Goal: Check status: Check status

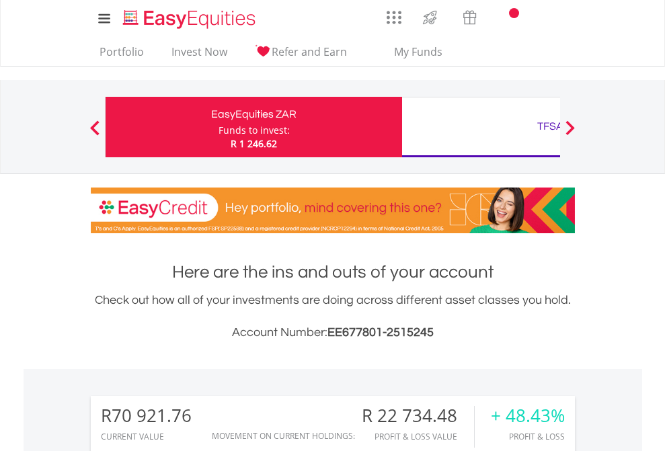
scroll to position [129, 211]
click at [219, 127] on div "Funds to invest:" at bounding box center [254, 130] width 71 height 13
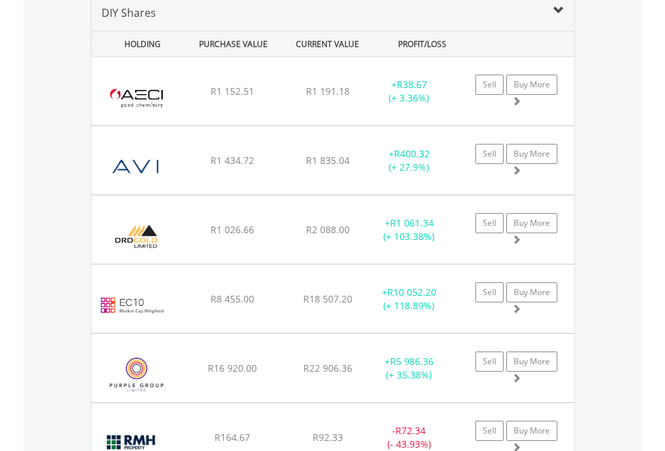
scroll to position [1301, 0]
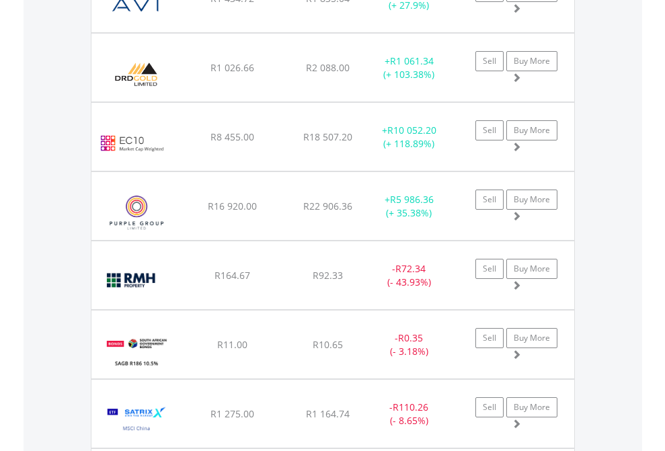
scroll to position [97, 0]
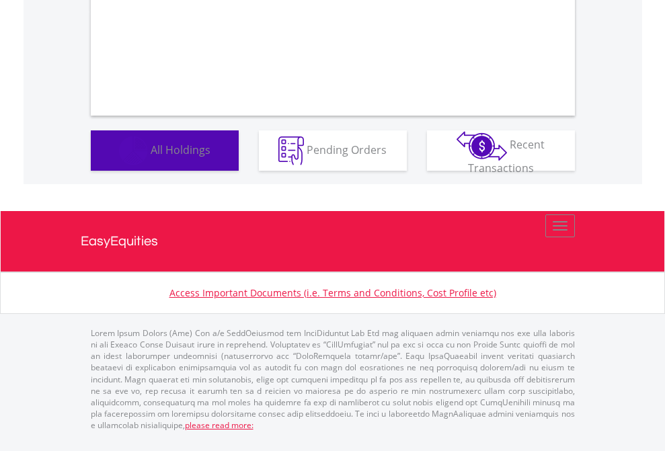
click at [151, 157] on span "All Holdings" at bounding box center [181, 149] width 60 height 15
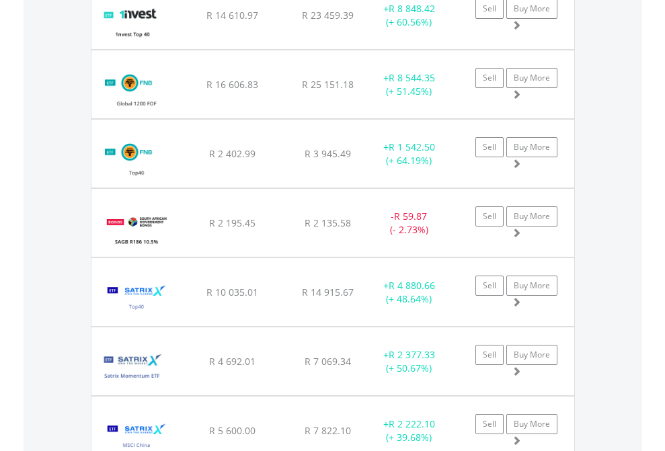
scroll to position [1578, 0]
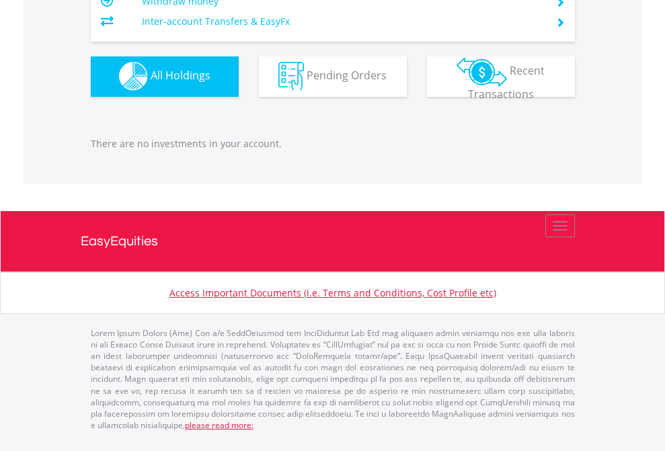
scroll to position [1332, 0]
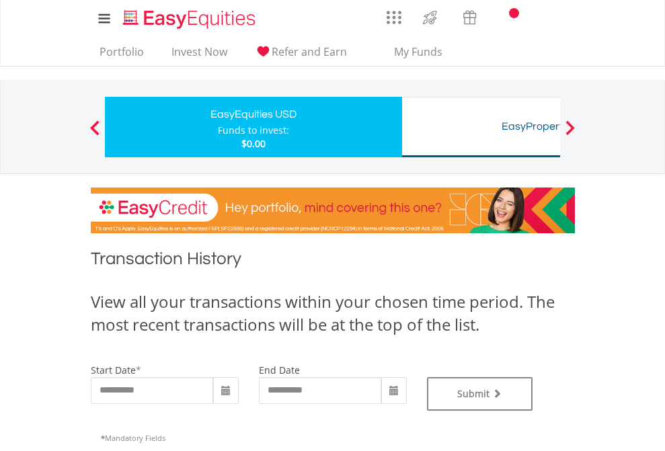
type input "**********"
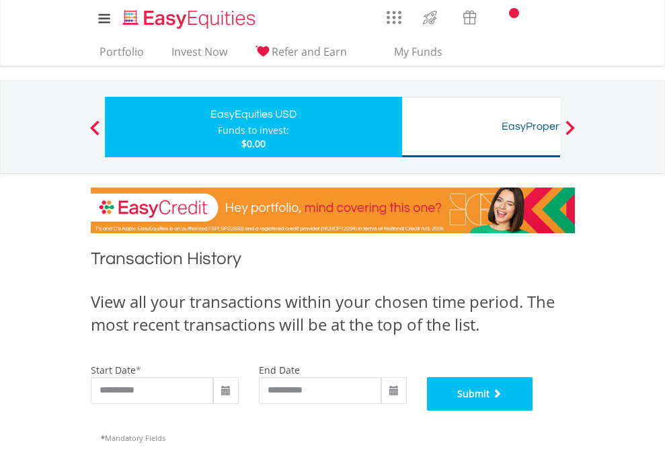
click at [534, 411] on button "Submit" at bounding box center [480, 394] width 106 height 34
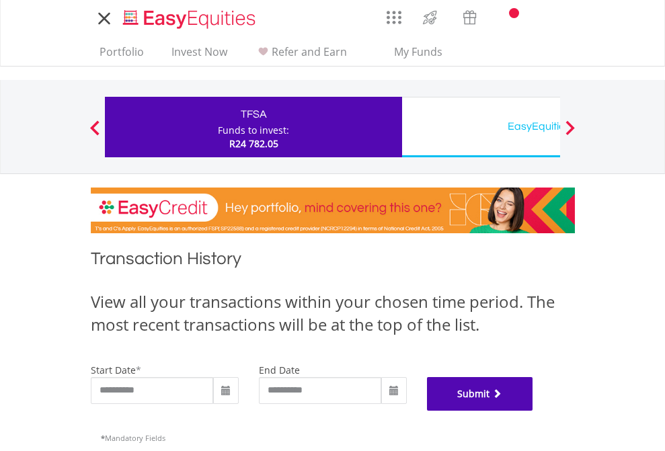
click at [534, 411] on button "Submit" at bounding box center [480, 394] width 106 height 34
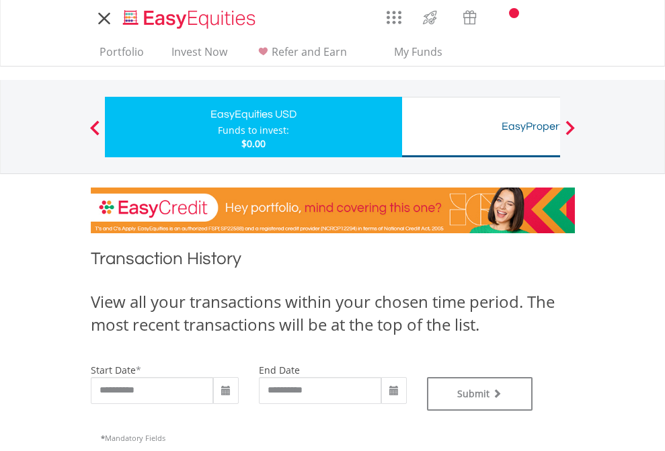
type input "**********"
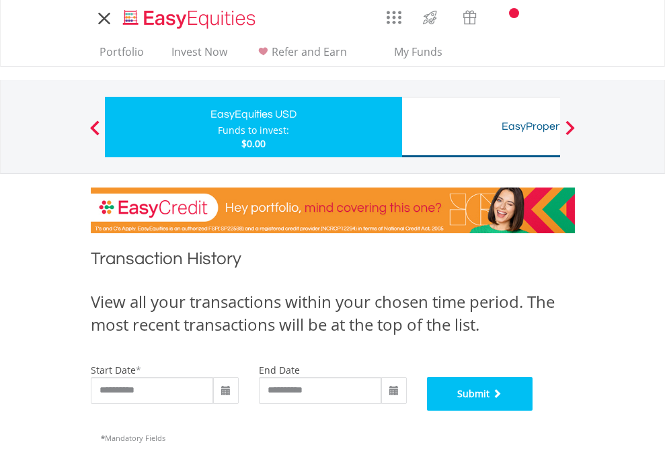
click at [534, 411] on button "Submit" at bounding box center [480, 394] width 106 height 34
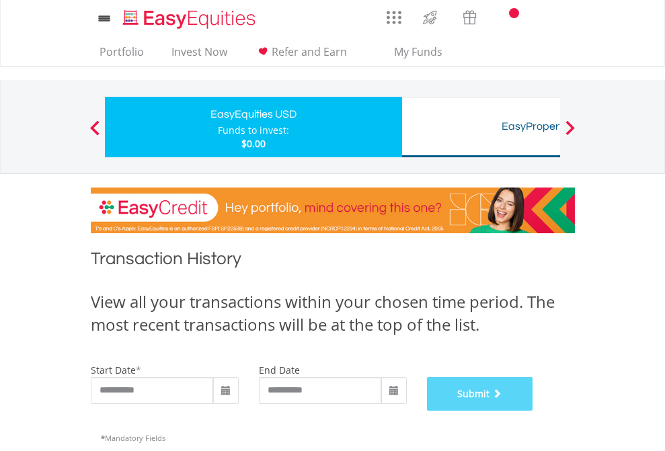
scroll to position [546, 0]
